Goal: Feedback & Contribution: Submit feedback/report problem

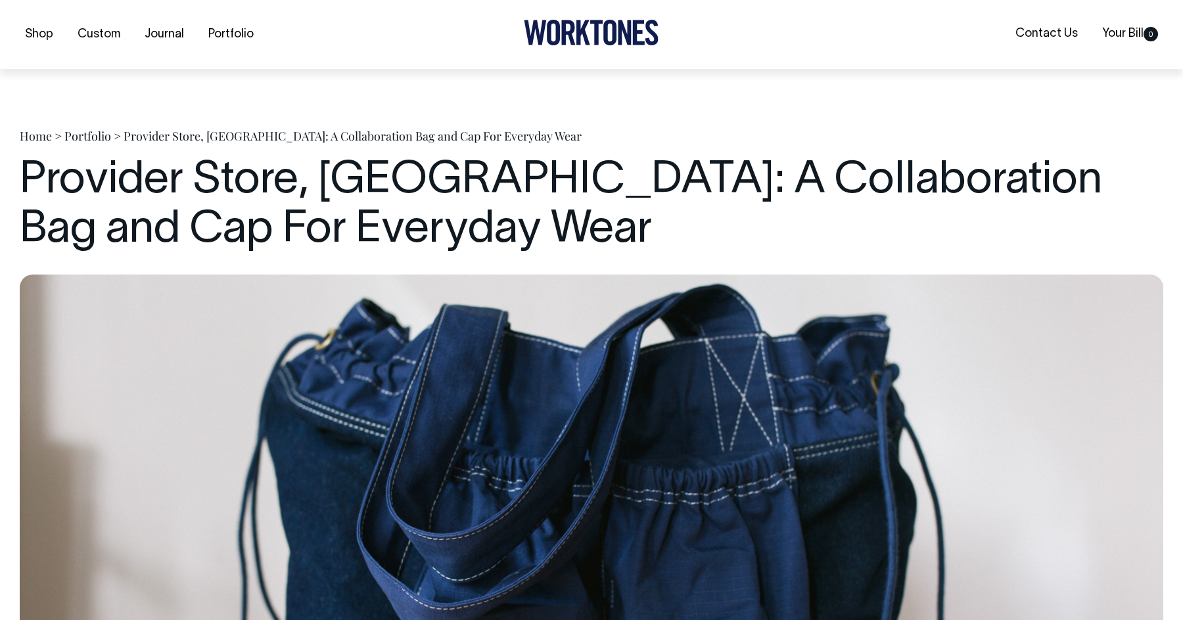
scroll to position [2364, 0]
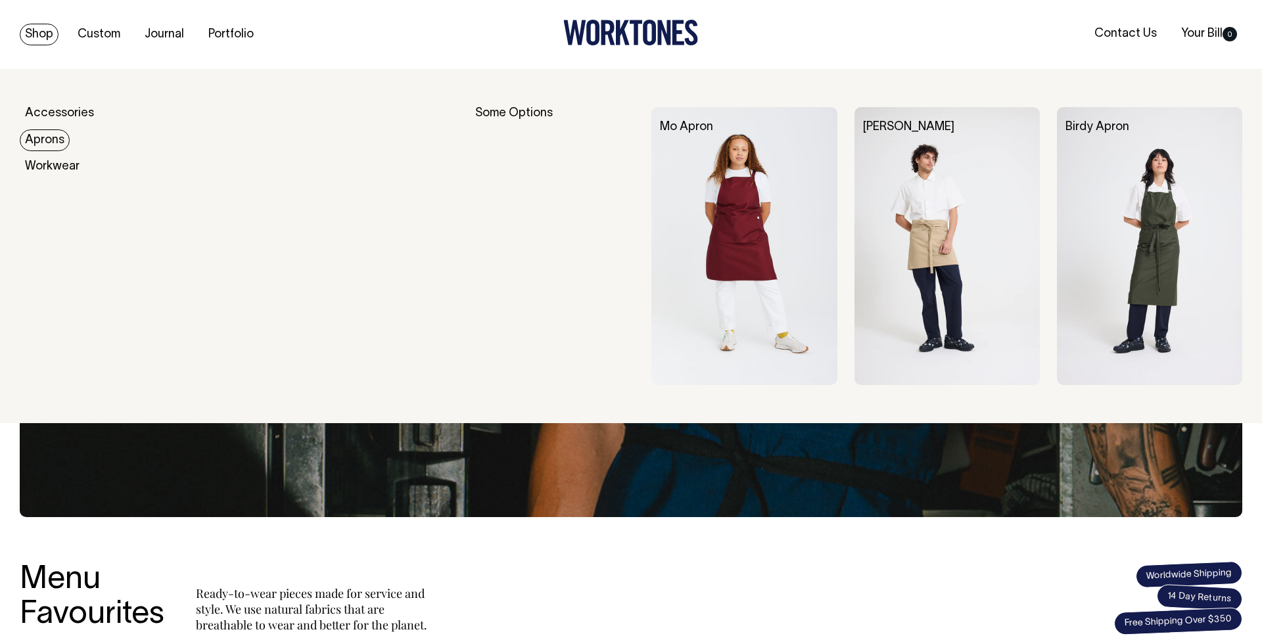
click at [750, 173] on img at bounding box center [743, 246] width 185 height 278
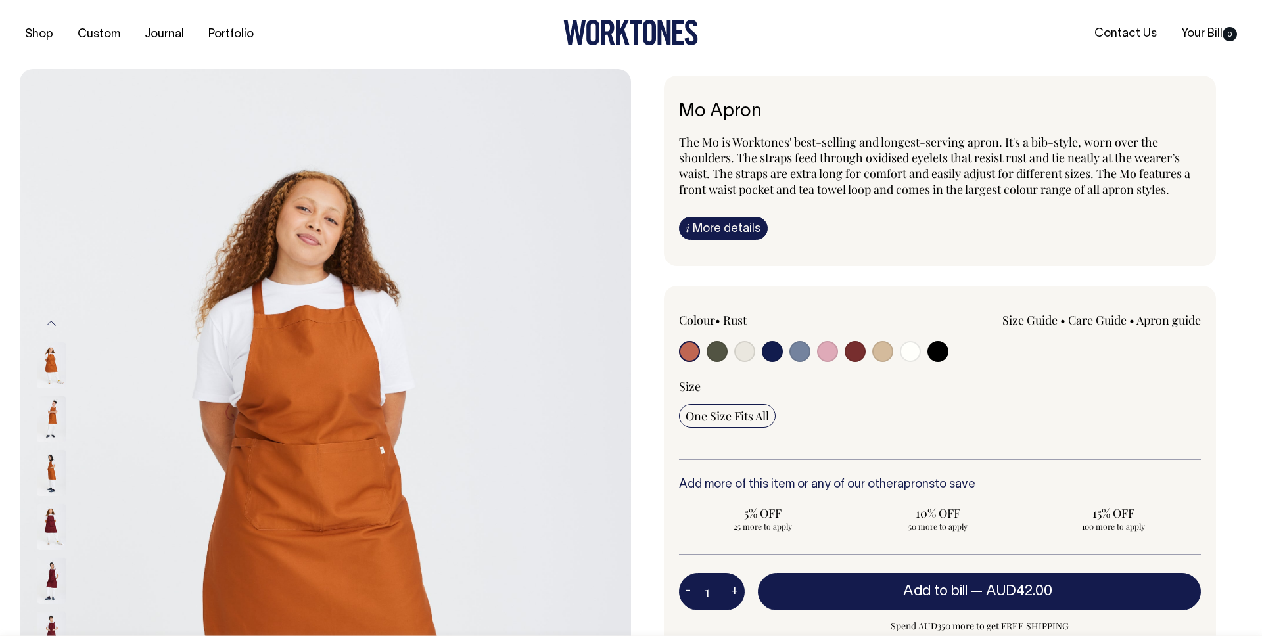
click at [745, 356] on input "radio" at bounding box center [744, 351] width 21 height 21
radio input "true"
select select "Natural"
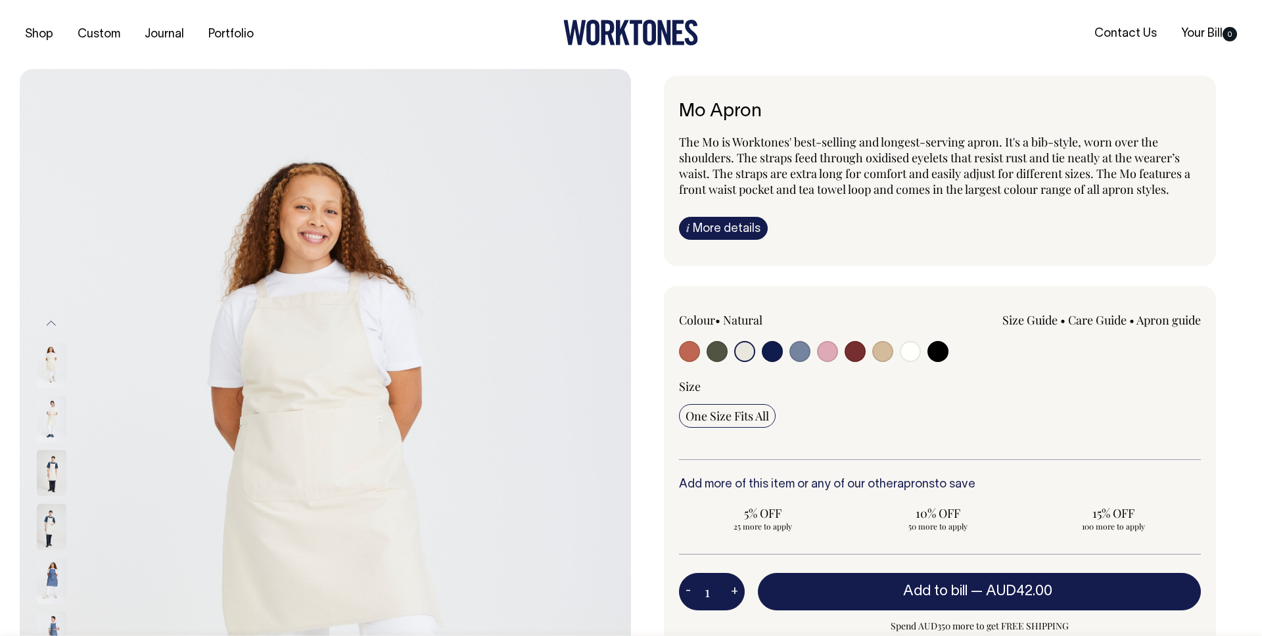
click at [909, 354] on input "radio" at bounding box center [910, 351] width 21 height 21
radio input "true"
select select "Off-White"
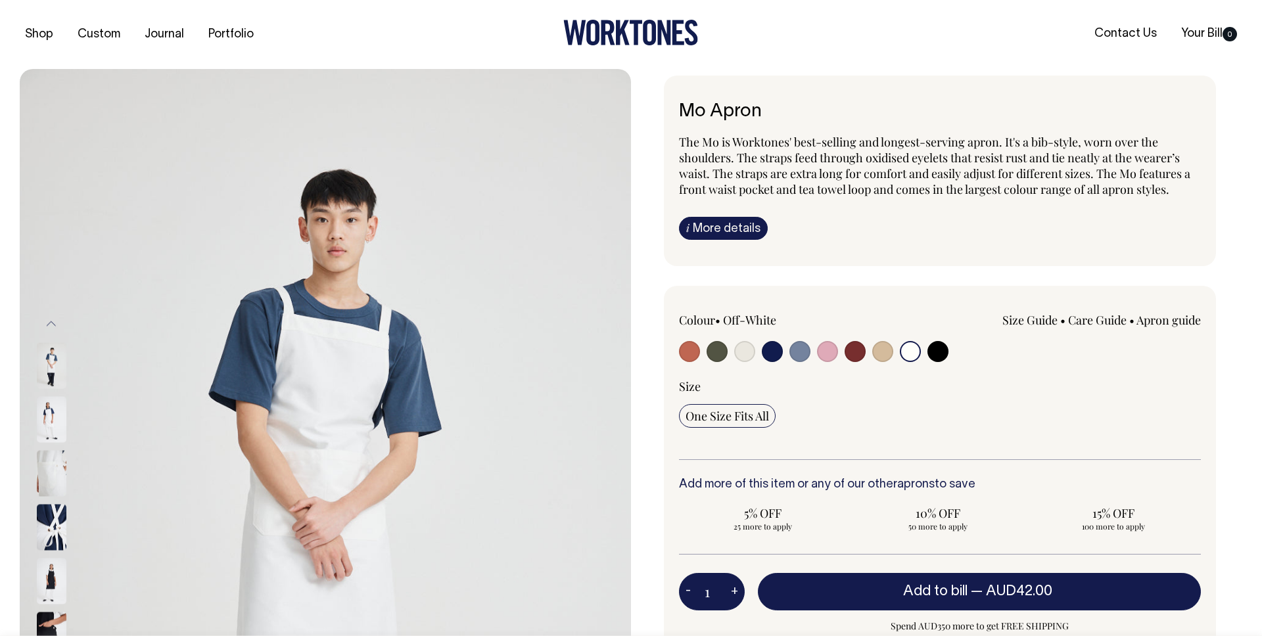
click at [58, 427] on img at bounding box center [52, 419] width 30 height 46
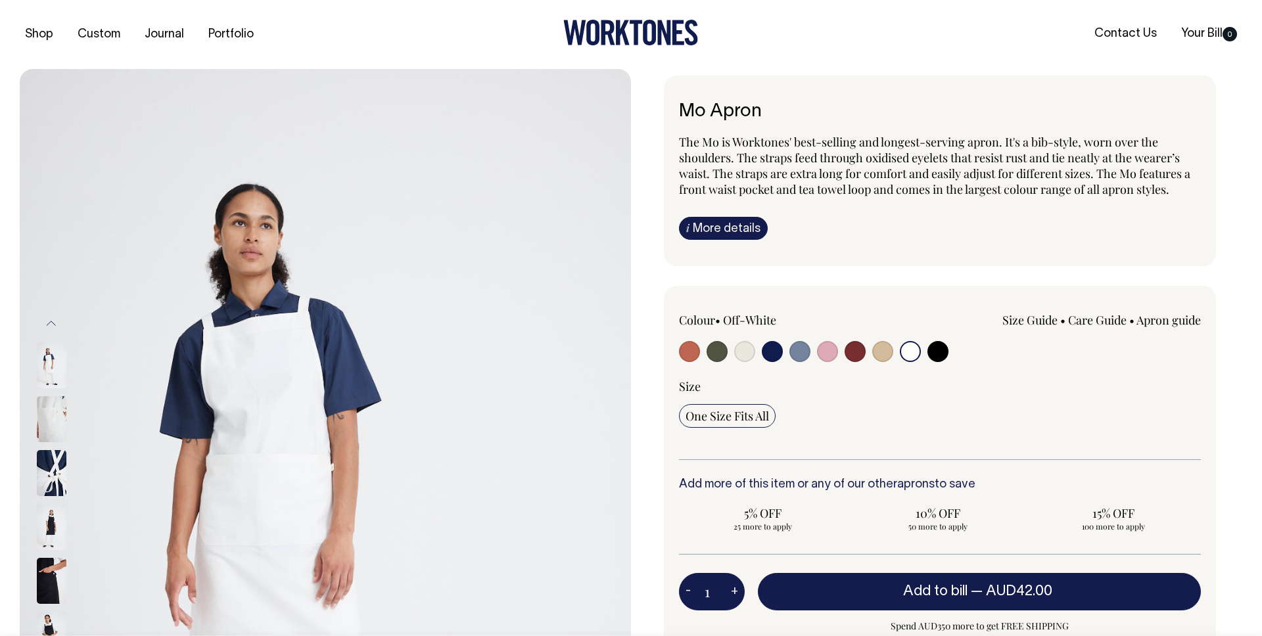
drag, startPoint x: 388, startPoint y: 316, endPoint x: 17, endPoint y: 469, distance: 401.5
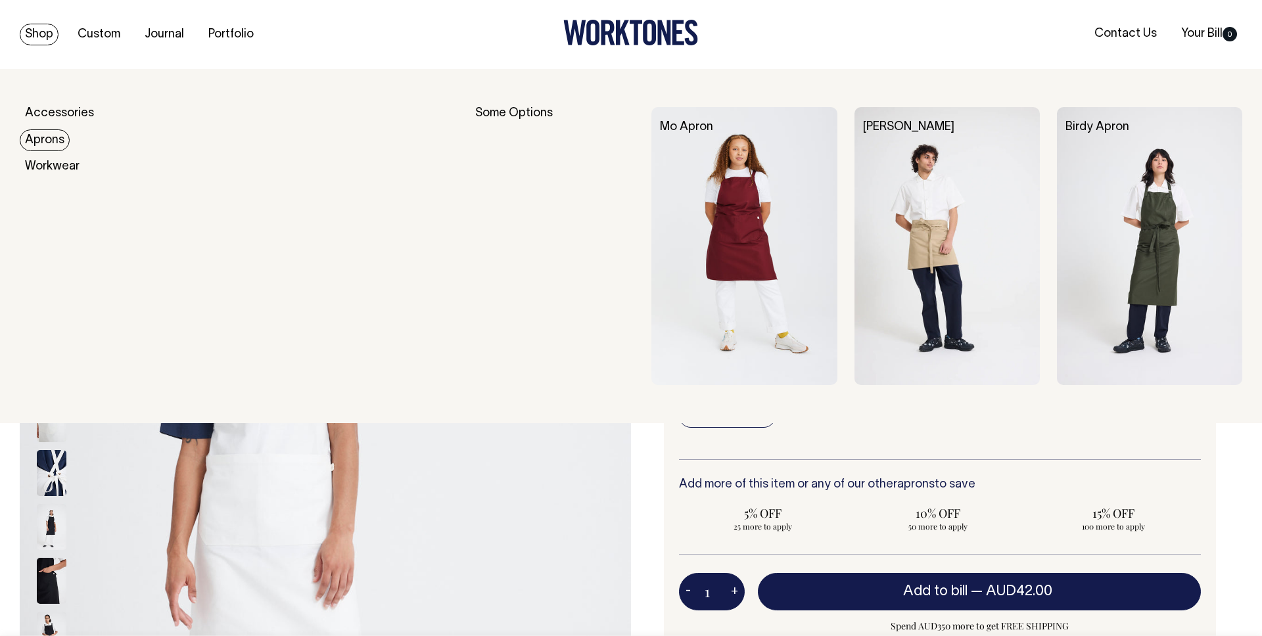
click at [1106, 149] on img at bounding box center [1149, 246] width 185 height 278
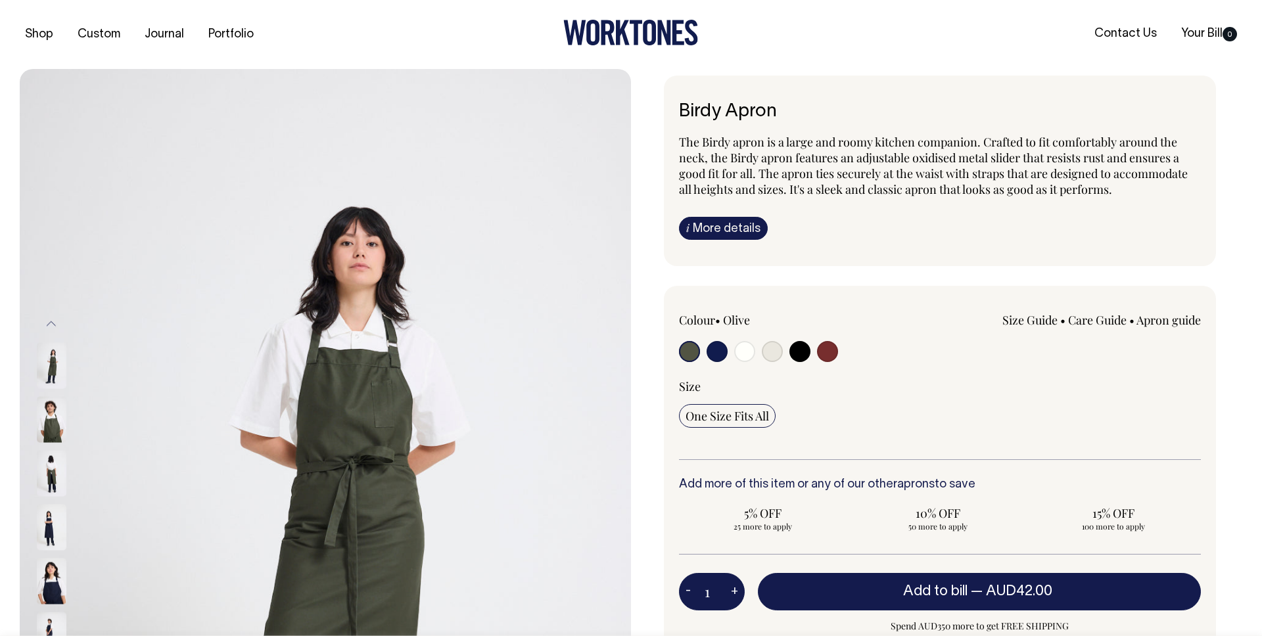
click at [831, 348] on input "radio" at bounding box center [827, 351] width 21 height 21
radio input "true"
select select "Burgundy"
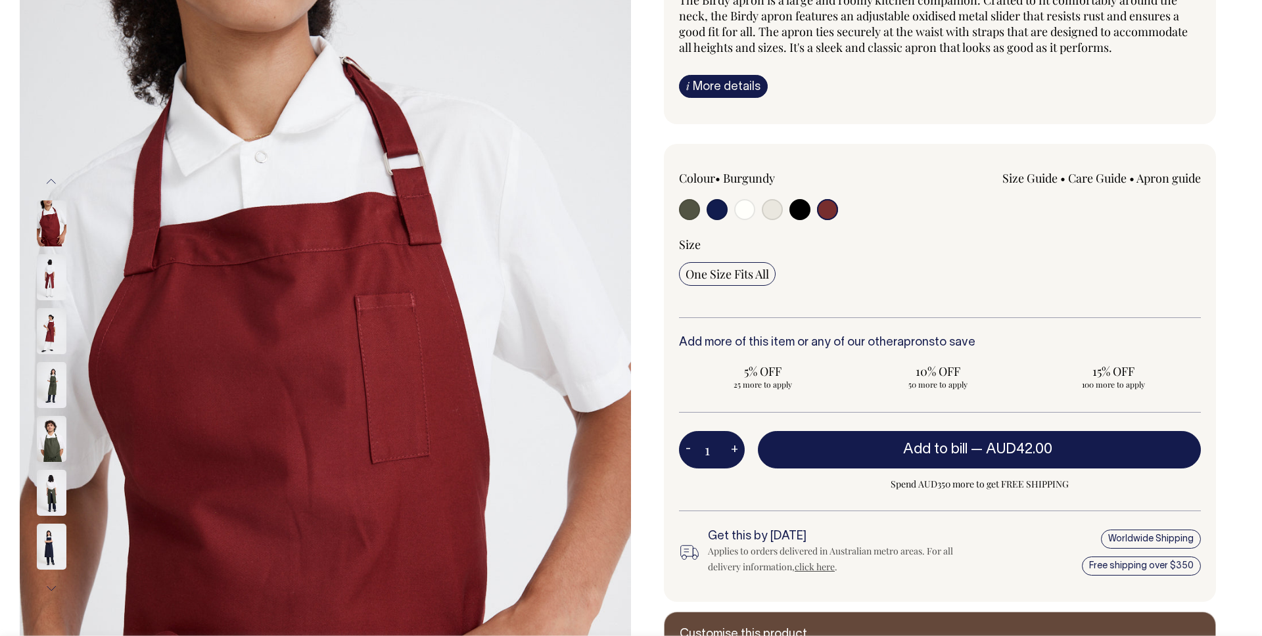
scroll to position [143, 0]
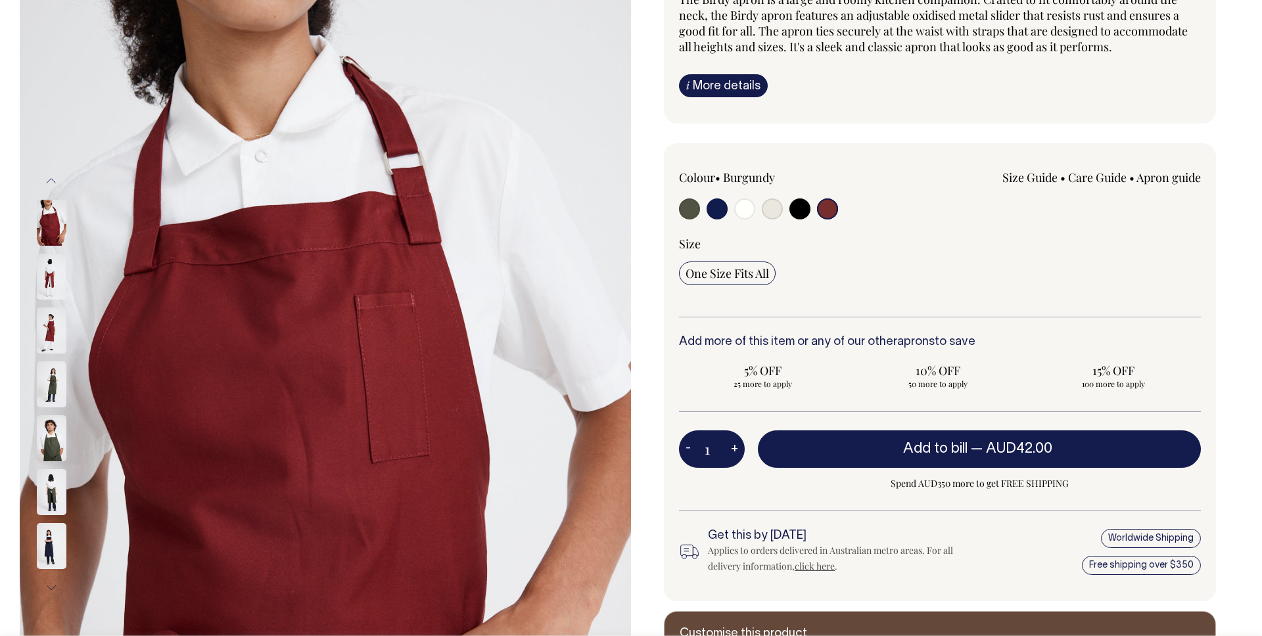
click at [51, 335] on img at bounding box center [52, 331] width 30 height 46
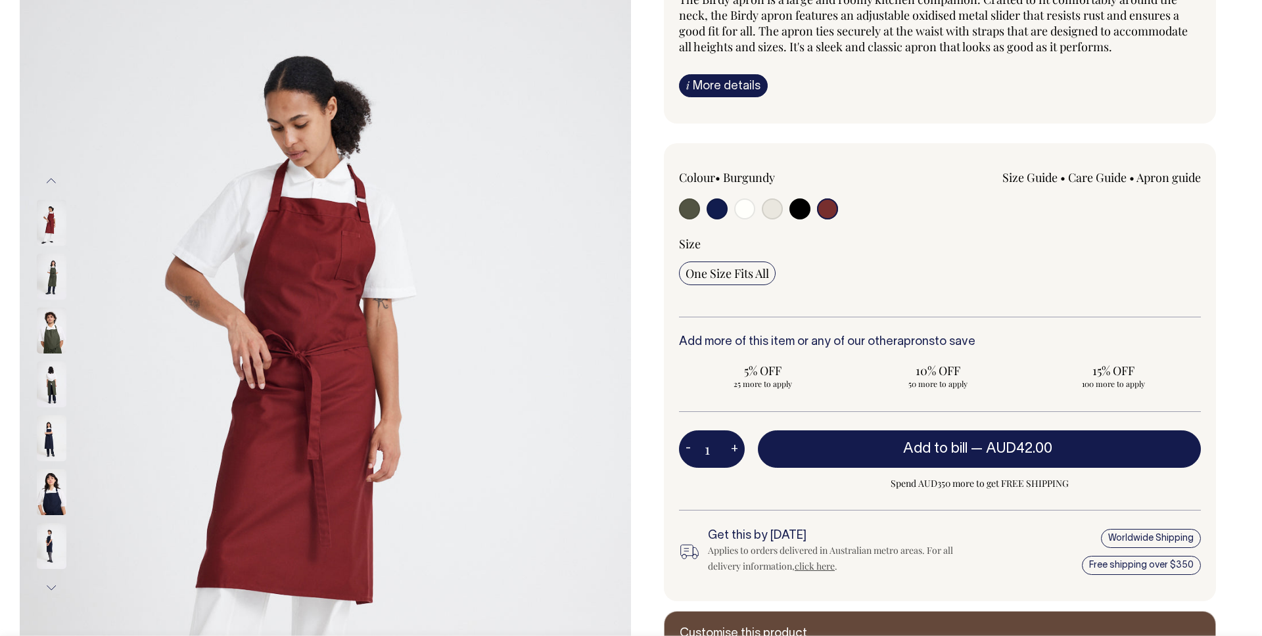
click at [57, 185] on button "Previous" at bounding box center [51, 181] width 20 height 30
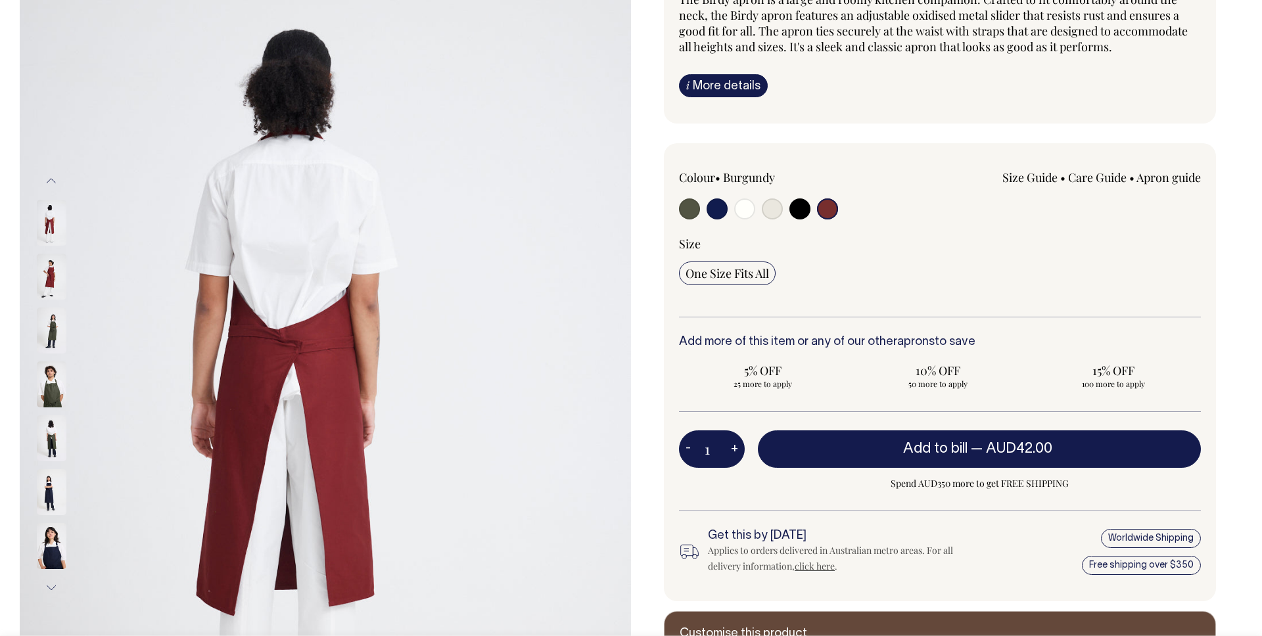
click at [57, 185] on button "Previous" at bounding box center [51, 181] width 20 height 30
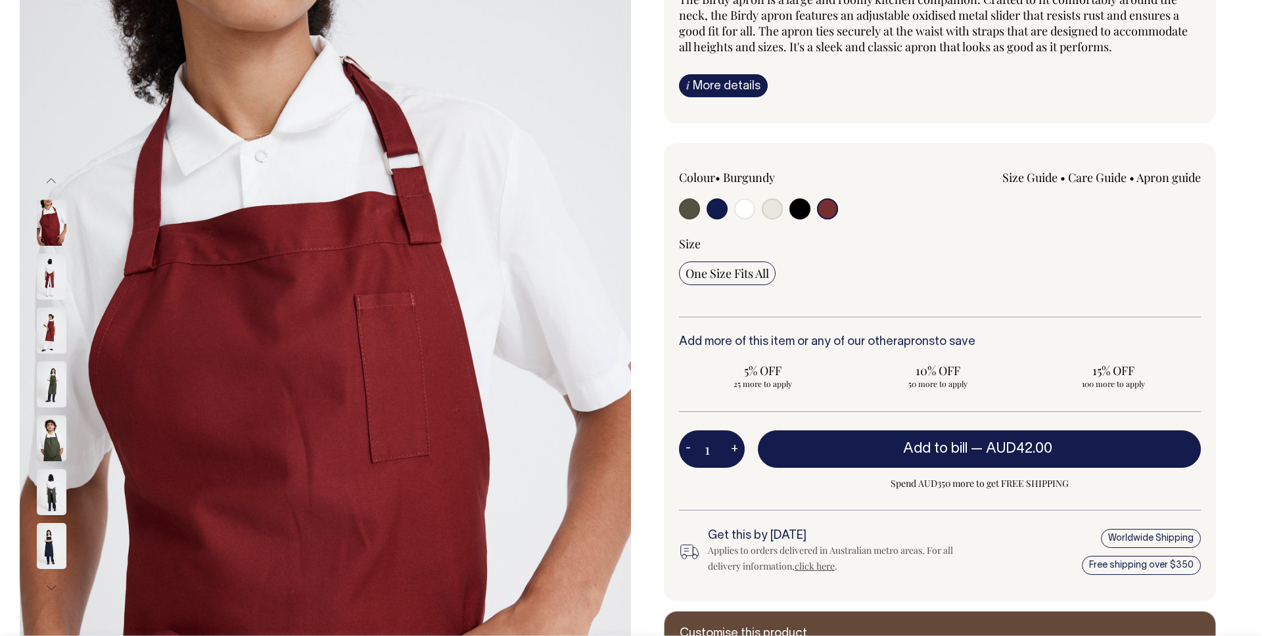
click at [686, 212] on input "radio" at bounding box center [689, 208] width 21 height 21
radio input "true"
select select "Olive"
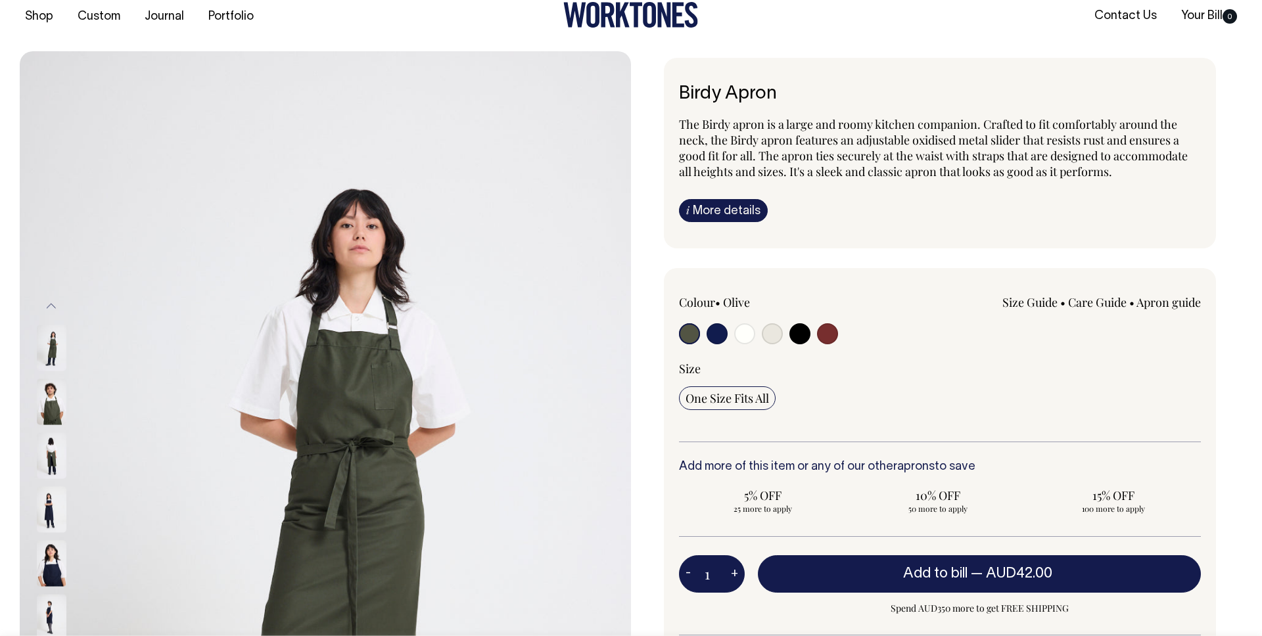
scroll to position [17, 0]
click at [709, 329] on input "radio" at bounding box center [717, 334] width 21 height 21
radio input "true"
select select "Dark Navy"
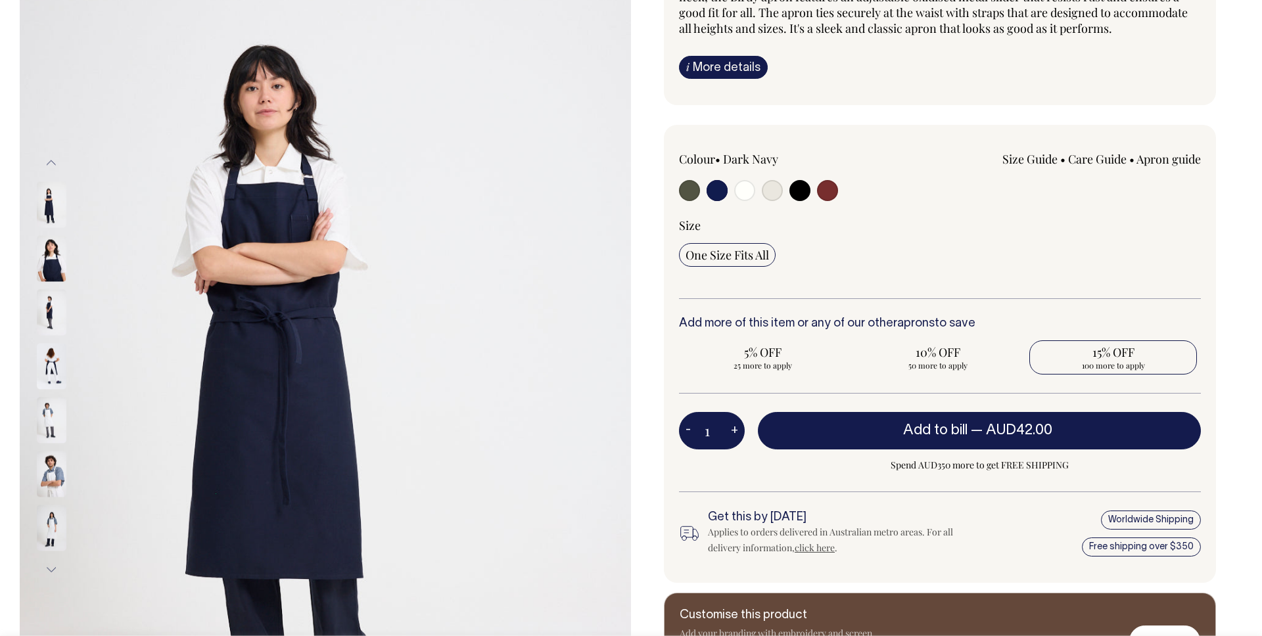
scroll to position [162, 0]
click at [58, 302] on img at bounding box center [52, 312] width 30 height 46
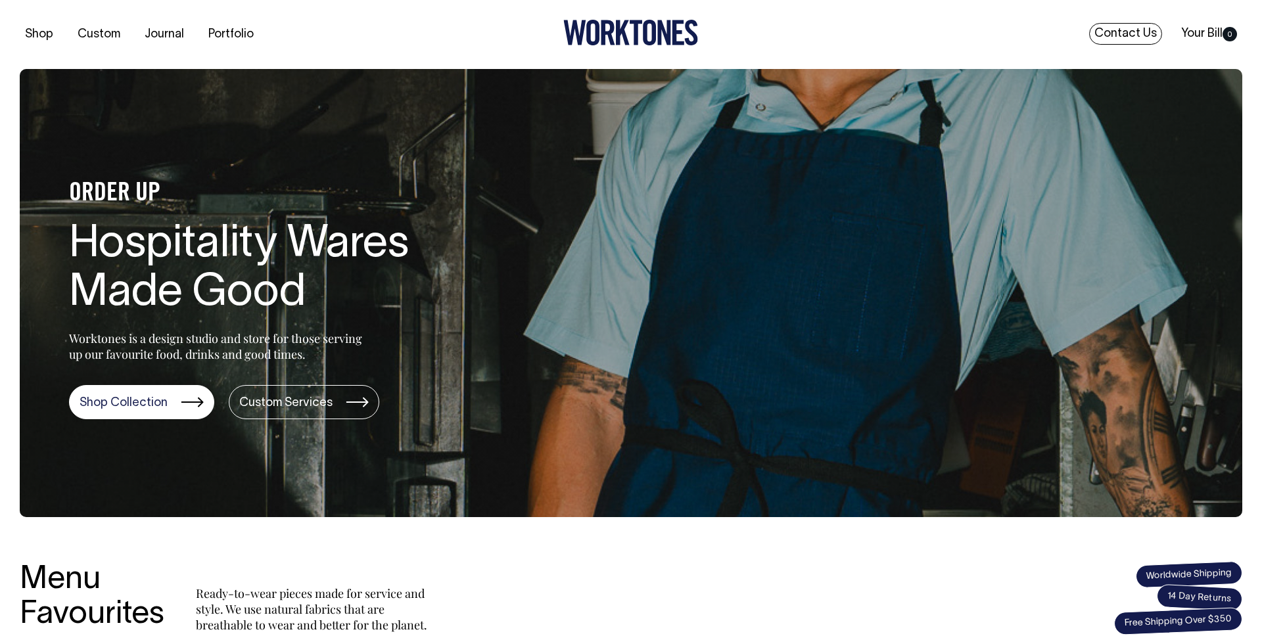
click at [1144, 40] on link "Contact Us" at bounding box center [1125, 34] width 73 height 22
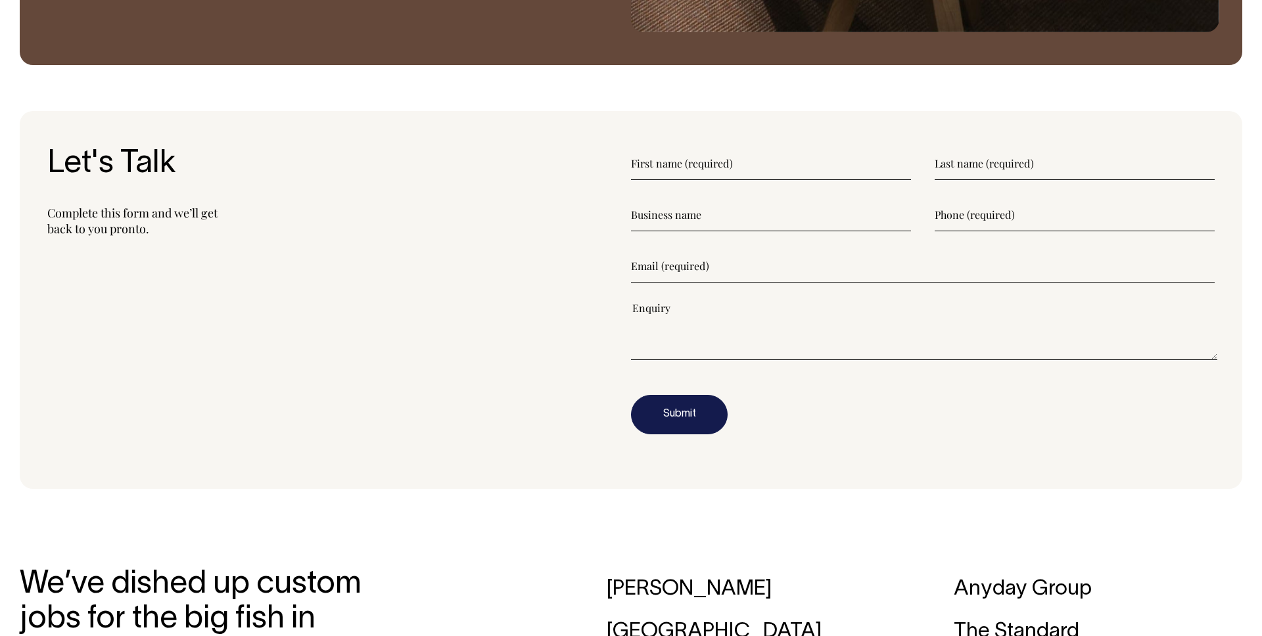
click at [691, 155] on input"] "text" at bounding box center [771, 163] width 280 height 33
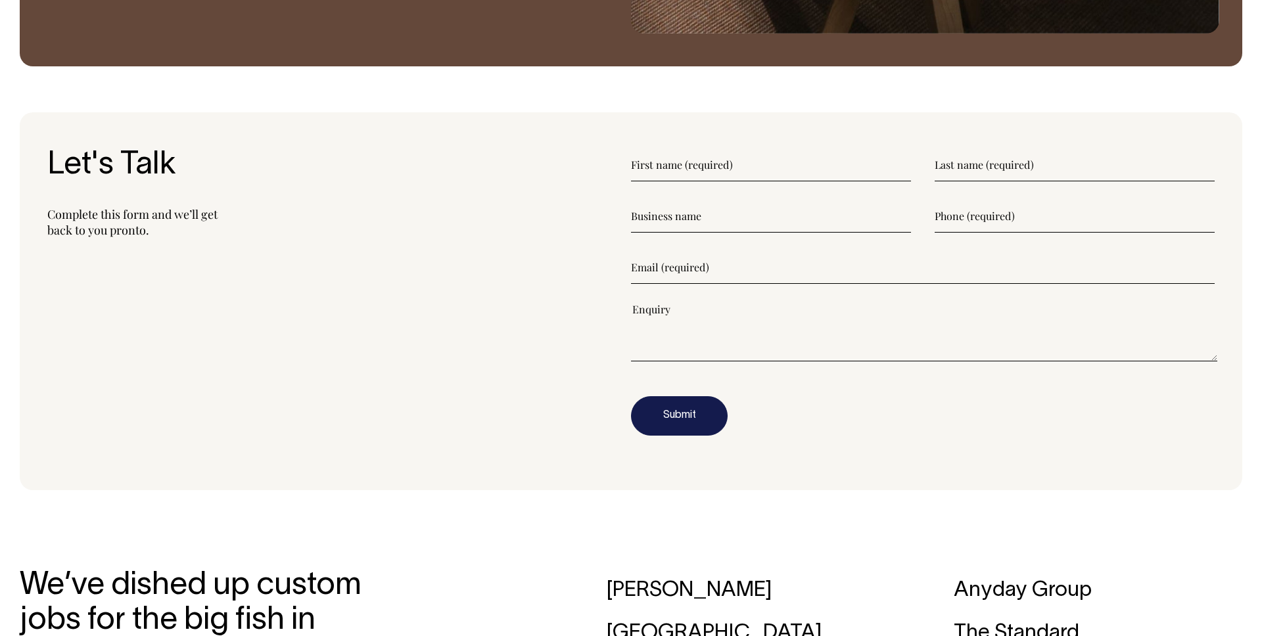
scroll to position [1600, 0]
type input"] "Ruby"
type input"] "Becker"
type input"] "0402136553"
type input"] "ruby@worktones.com"
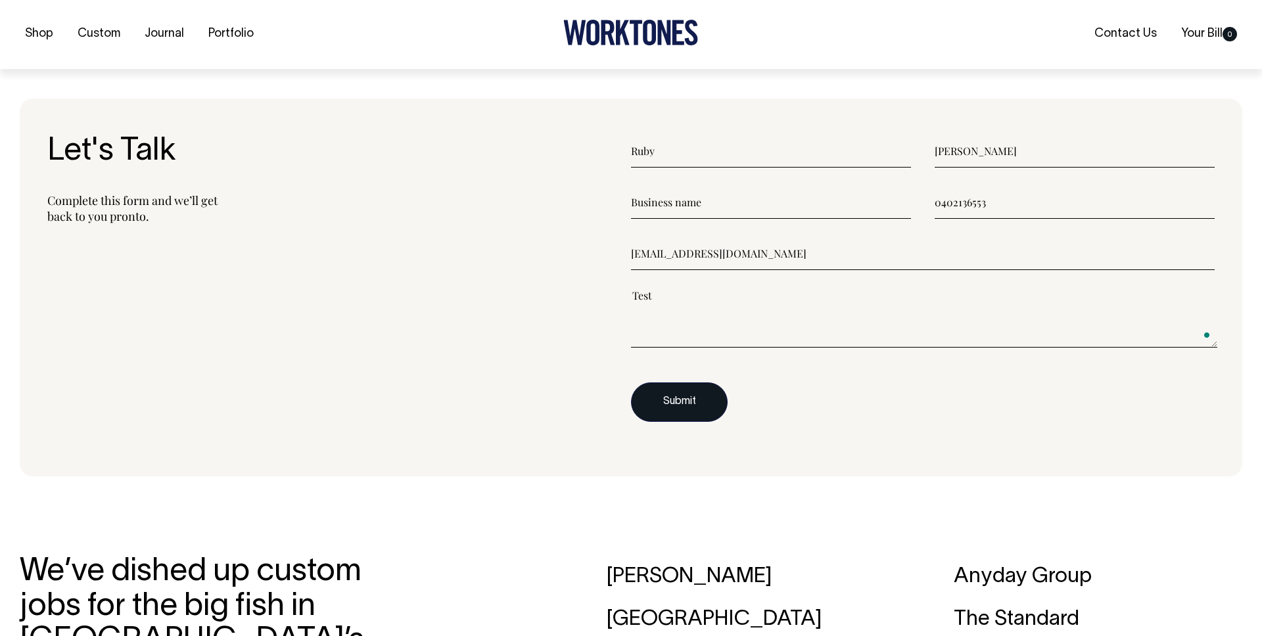
type textarea"] "Test"
click at [699, 415] on button "Submit" at bounding box center [679, 401] width 97 height 39
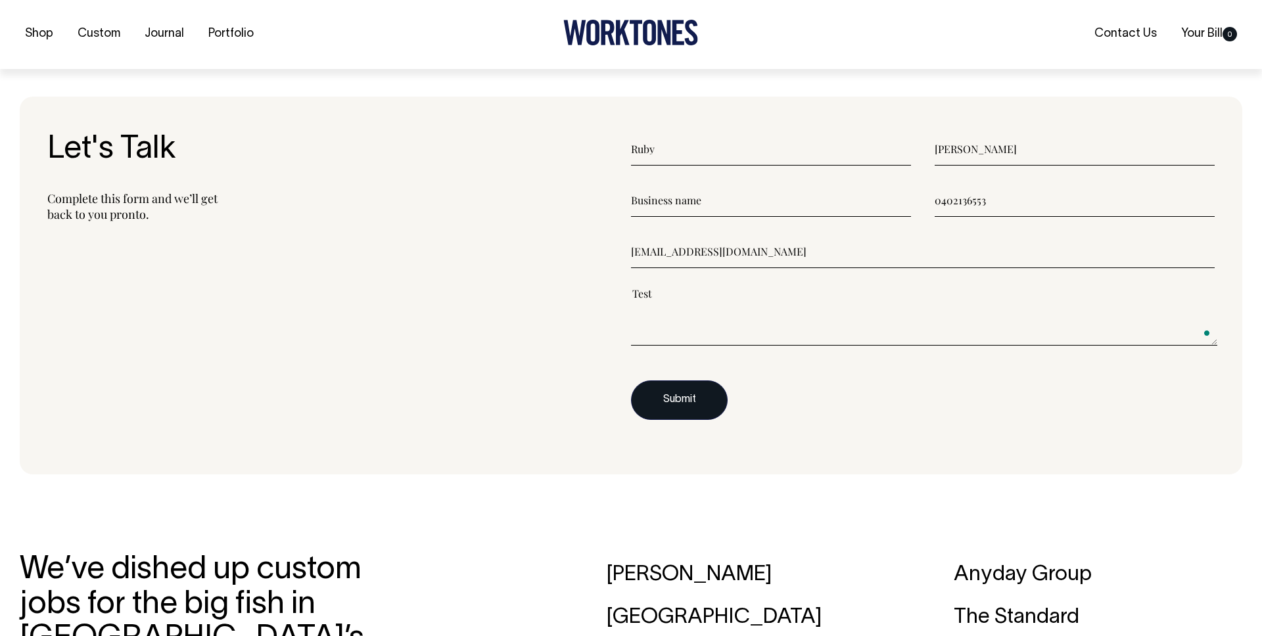
scroll to position [1617, 0]
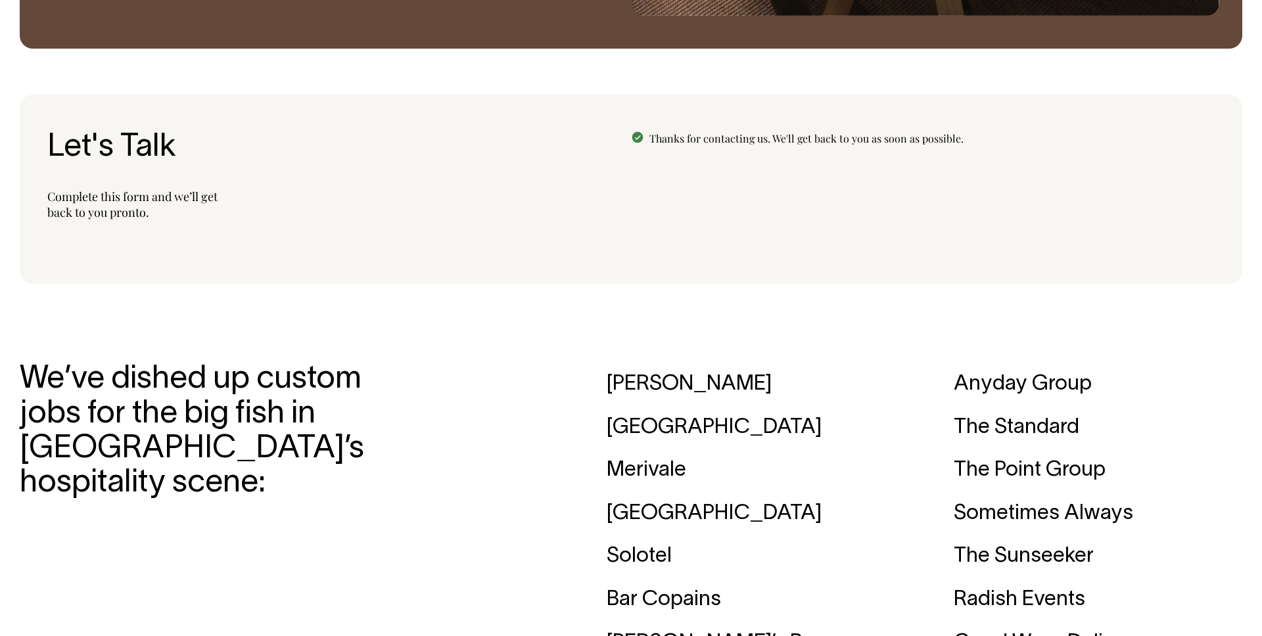
scroll to position [1618, 0]
